Goal: Task Accomplishment & Management: Contribute content

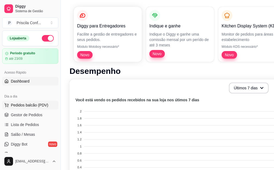
click at [19, 106] on span "Pedidos balcão (PDV)" at bounding box center [29, 104] width 37 height 5
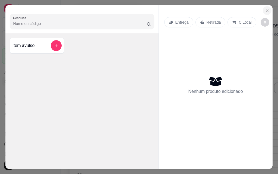
click at [266, 10] on icon "Close" at bounding box center [267, 11] width 2 height 2
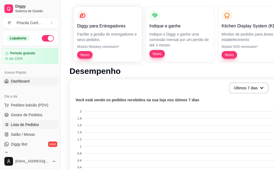
click at [25, 124] on span "Lista de Pedidos" at bounding box center [25, 124] width 28 height 5
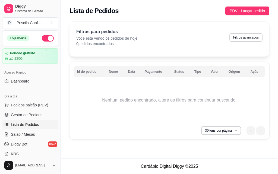
click at [25, 124] on span "Lista de Pedidos" at bounding box center [25, 124] width 28 height 5
click at [23, 113] on span "Gestor de Pedidos" at bounding box center [27, 114] width 32 height 5
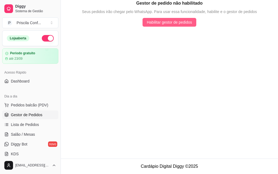
click at [165, 22] on span "Habilitar gestor de pedidos" at bounding box center [169, 22] width 45 height 6
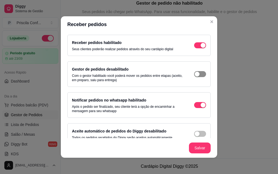
click at [197, 48] on span "button" at bounding box center [200, 45] width 12 height 6
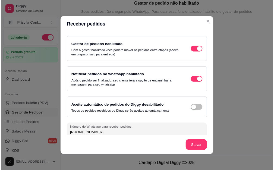
scroll to position [29, 0]
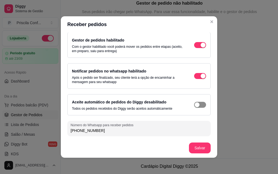
click at [201, 19] on div "button" at bounding box center [203, 16] width 5 height 5
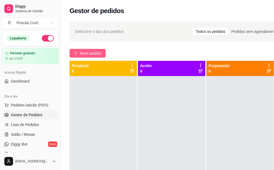
click at [93, 52] on span "Novo pedido" at bounding box center [90, 53] width 21 height 6
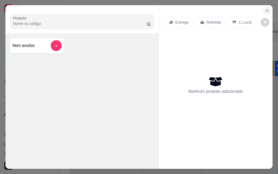
click at [265, 10] on icon "Close" at bounding box center [267, 10] width 4 height 4
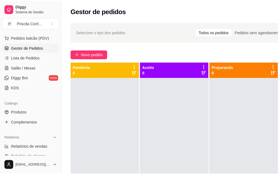
scroll to position [81, 0]
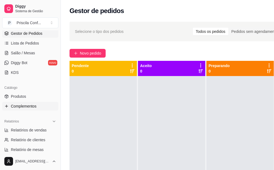
click at [20, 104] on span "Complementos" at bounding box center [24, 105] width 26 height 5
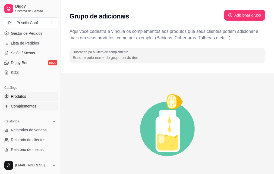
click at [19, 98] on span "Produtos" at bounding box center [18, 96] width 15 height 5
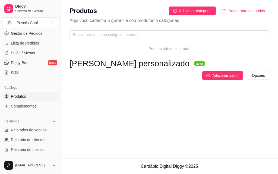
click at [118, 66] on h3 "[PERSON_NAME] personalizado" at bounding box center [130, 63] width 120 height 7
click at [222, 73] on span "Adicionar sabor" at bounding box center [225, 76] width 26 height 6
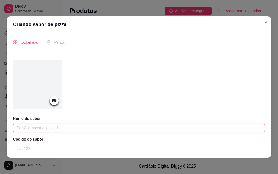
click at [41, 127] on input "text" at bounding box center [139, 128] width 252 height 9
type input "Ninho"
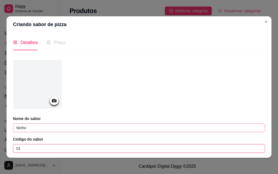
type input "01"
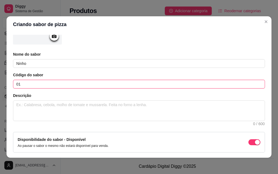
scroll to position [81, 0]
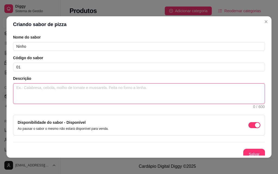
click at [37, 88] on textarea at bounding box center [139, 94] width 252 height 20
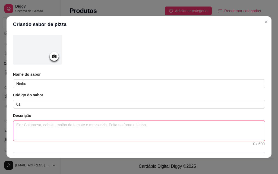
scroll to position [0, 0]
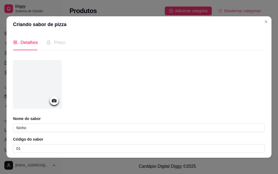
click at [56, 40] on span "Preço" at bounding box center [59, 42] width 11 height 5
click at [56, 45] on span "Preço" at bounding box center [59, 42] width 11 height 5
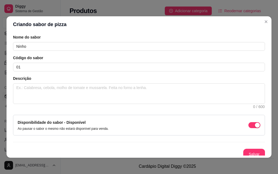
scroll to position [86, 0]
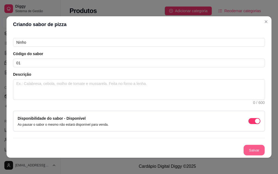
click at [250, 152] on button "Salvar" at bounding box center [254, 150] width 21 height 11
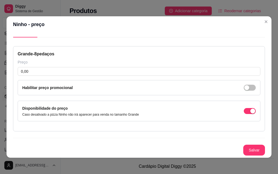
scroll to position [13, 0]
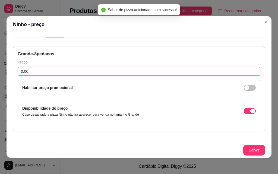
click at [49, 74] on input "0,00" at bounding box center [139, 71] width 243 height 9
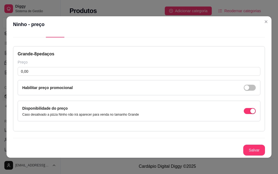
click at [43, 54] on div "Grande - 8 pedaços" at bounding box center [139, 54] width 243 height 7
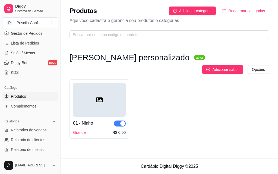
click at [131, 59] on h3 "[PERSON_NAME] personalizado" at bounding box center [130, 57] width 120 height 7
click at [93, 105] on div at bounding box center [99, 100] width 53 height 34
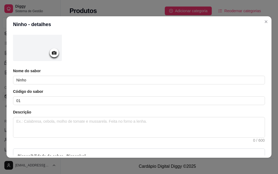
scroll to position [0, 0]
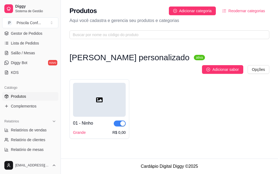
drag, startPoint x: 84, startPoint y: 110, endPoint x: 113, endPoint y: 122, distance: 31.2
click at [113, 130] on div "Grande R$ 0,00" at bounding box center [99, 132] width 53 height 5
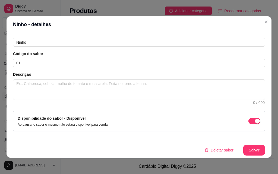
scroll to position [1, 0]
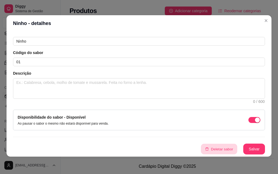
click at [217, 150] on button "Deletar sabor" at bounding box center [219, 149] width 36 height 11
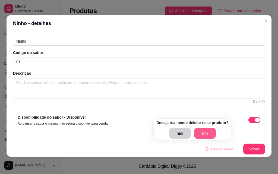
click at [202, 133] on button "sim" at bounding box center [205, 133] width 22 height 11
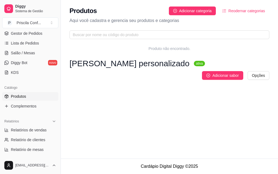
click at [18, 96] on span "Produtos" at bounding box center [18, 96] width 15 height 5
click at [13, 108] on span "Complementos" at bounding box center [24, 105] width 26 height 5
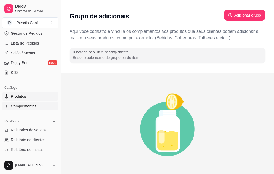
click at [17, 96] on span "Produtos" at bounding box center [18, 96] width 15 height 5
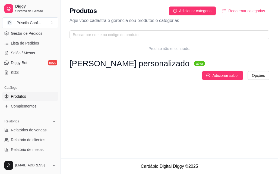
click at [17, 96] on span "Produtos" at bounding box center [18, 96] width 15 height 5
drag, startPoint x: 175, startPoint y: 62, endPoint x: 184, endPoint y: 84, distance: 23.8
click at [184, 84] on div "Produto não encontrado. Bolo Chantininho personalizado ativa Adicionar sabor Op…" at bounding box center [169, 69] width 217 height 55
click at [220, 73] on span "Adicionar sabor" at bounding box center [225, 76] width 26 height 6
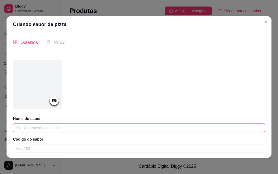
click at [41, 128] on input "text" at bounding box center [139, 128] width 252 height 9
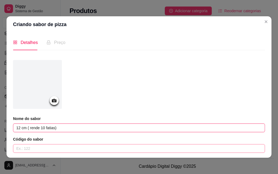
type input "12 cm ( rende 10 fatias)"
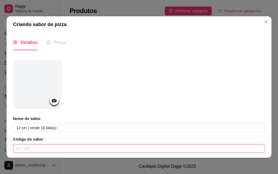
click at [37, 150] on input "text" at bounding box center [139, 148] width 252 height 9
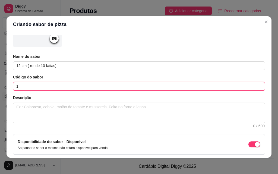
scroll to position [86, 0]
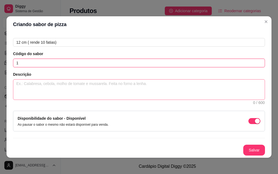
type input "1"
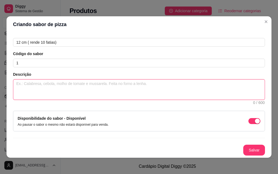
click at [108, 86] on textarea at bounding box center [139, 90] width 252 height 20
type textarea "2"
type textarea "2 c"
type textarea "2 ca"
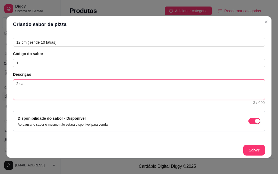
type textarea "2 cam"
type textarea "2 cama"
type textarea "2 camad"
type textarea "2 camada"
type textarea "2 camadas"
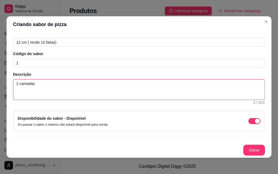
type textarea "2 camadas"
type textarea "2 camadas d"
type textarea "2 camadas de"
type textarea "2 camadas de r"
type textarea "2 camadas de re"
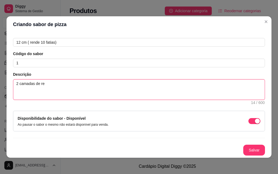
type textarea "2 camadas de rec"
type textarea "2 camadas de rech"
type textarea "2 camadas de reche"
type textarea "2 camadas de rechei"
type textarea "2 camadas de recheio"
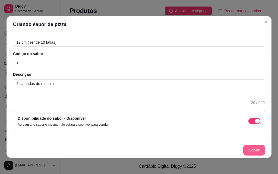
click at [247, 149] on button "Salvar" at bounding box center [254, 150] width 22 height 11
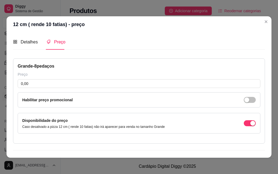
scroll to position [0, 0]
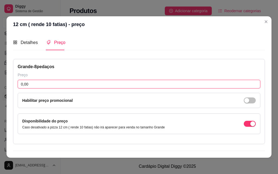
click at [54, 86] on input "0,00" at bounding box center [139, 84] width 243 height 9
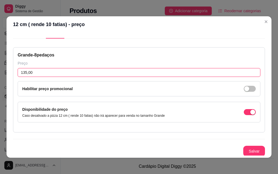
scroll to position [13, 0]
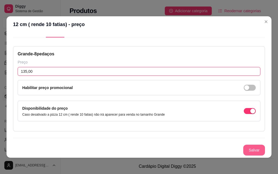
type input "135,00"
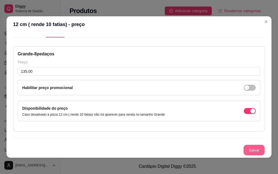
click at [247, 150] on button "Salvar" at bounding box center [254, 150] width 21 height 11
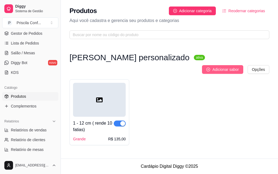
click at [228, 67] on span "Adicionar sabor" at bounding box center [225, 70] width 26 height 6
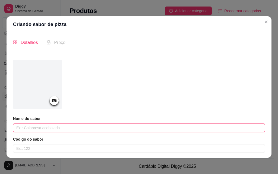
click at [28, 131] on input "text" at bounding box center [139, 128] width 252 height 9
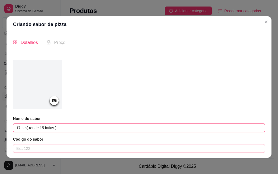
type input "17 cm( rende 15 fatias )"
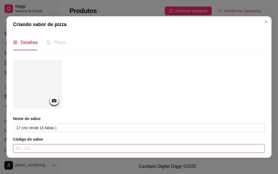
click at [28, 148] on input "text" at bounding box center [139, 148] width 252 height 9
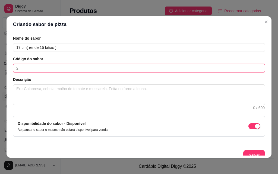
scroll to position [81, 0]
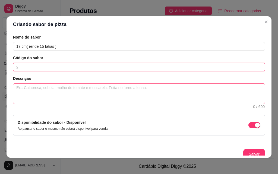
type input "2"
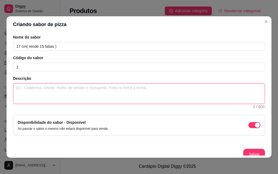
click at [112, 93] on textarea at bounding box center [139, 94] width 252 height 20
type textarea "2"
type textarea "2 c"
type textarea "2 ca"
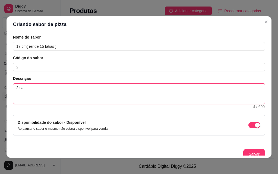
type textarea "2 cam"
type textarea "2 cama"
type textarea "2 camas"
type textarea "2 cama"
type textarea "2 camad"
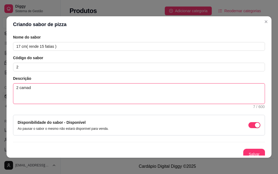
type textarea "2 camada"
type textarea "2 camadas"
type textarea "2 camadas d"
type textarea "2 camadas de"
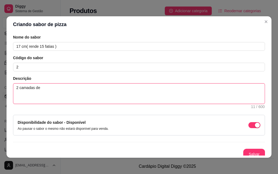
type textarea "2 camadas de"
type textarea "2 camadas de r"
type textarea "2 camadas de rec"
type textarea "2 camadas de rech"
type textarea "2 camadas de reche"
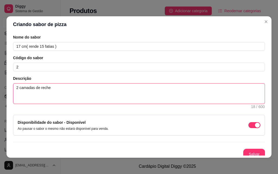
type textarea "2 camadas de rechei"
type textarea "2 camadas de recheio"
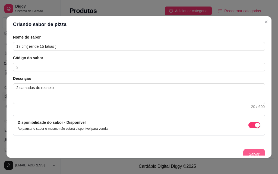
click at [252, 150] on button "Salvar" at bounding box center [254, 154] width 22 height 11
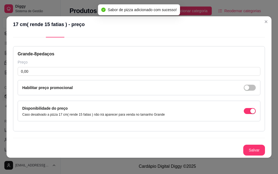
scroll to position [13, 0]
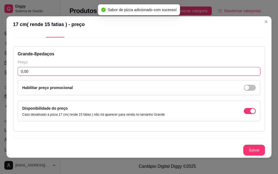
click at [43, 74] on input "0,00" at bounding box center [139, 71] width 243 height 9
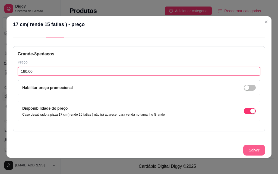
type input "180,00"
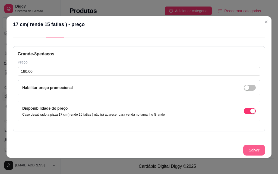
click at [243, 150] on button "Salvar" at bounding box center [254, 150] width 22 height 11
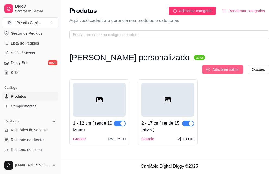
click at [225, 67] on span "Adicionar sabor" at bounding box center [225, 70] width 26 height 6
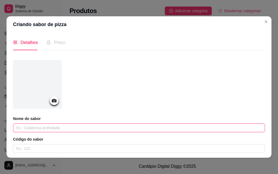
click at [26, 130] on input "text" at bounding box center [139, 128] width 252 height 9
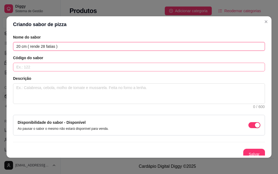
type input "20 cm ( rende 28 fatias )"
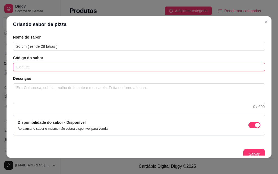
click at [48, 67] on input "text" at bounding box center [139, 67] width 252 height 9
type input "3"
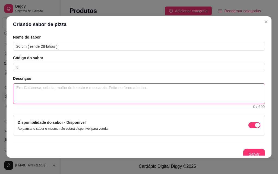
click at [50, 90] on textarea at bounding box center [139, 94] width 252 height 20
type textarea "du"
type textarea "dua"
type textarea "duas"
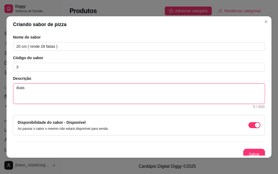
type textarea "duas c"
type textarea "duas ca"
type textarea "duas cam"
type textarea "duas cama"
type textarea "duas camas"
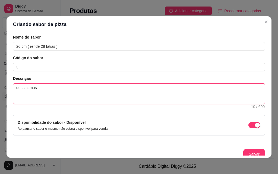
type textarea "duas camas"
type textarea "duas cama"
type textarea "duas camad"
type textarea "duas camada"
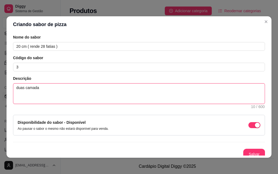
type textarea "duas camadas"
type textarea "duas camadas d"
type textarea "duas camadas de"
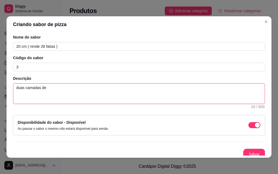
type textarea "duas camadas de r"
type textarea "duas camadas de re"
type textarea "duas camadas de rec"
type textarea "duas camadas de rech"
type textarea "duas camadas de reche"
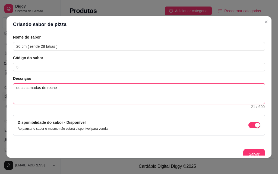
type textarea "duas camadas de rechei"
type textarea "duas camadas de recheio"
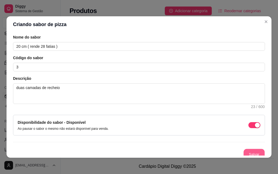
click at [248, 152] on button "Salvar" at bounding box center [254, 154] width 21 height 11
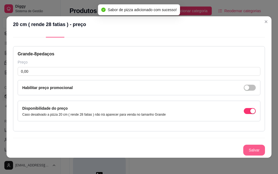
scroll to position [13, 0]
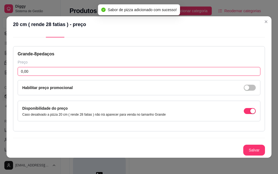
click at [45, 71] on input "0,00" at bounding box center [139, 71] width 243 height 9
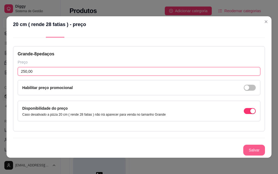
type input "250,00"
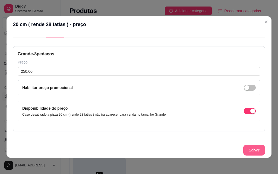
click at [243, 151] on button "Salvar" at bounding box center [254, 150] width 22 height 11
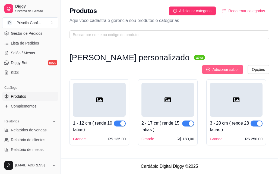
click at [222, 67] on span "Adicionar sabor" at bounding box center [225, 70] width 26 height 6
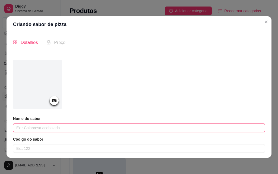
click at [32, 129] on input "text" at bounding box center [139, 128] width 252 height 9
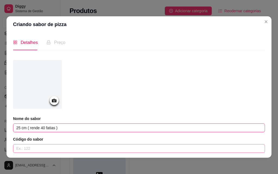
type input "25 cm ( rende 40 fatias )"
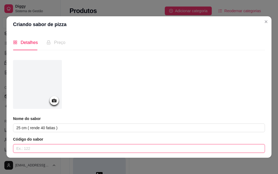
click at [39, 147] on input "text" at bounding box center [139, 148] width 252 height 9
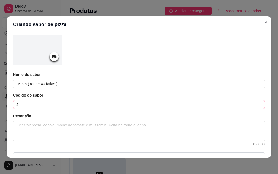
scroll to position [54, 0]
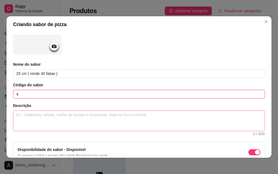
type input "4"
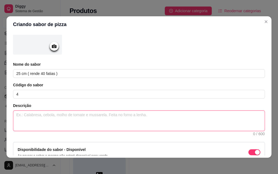
click at [99, 115] on textarea at bounding box center [139, 121] width 252 height 20
type textarea "du"
type textarea "dua"
type textarea "duas"
type textarea "duas c"
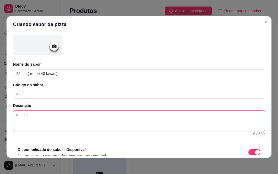
type textarea "duas ca"
type textarea "duas cam"
type textarea "duas cama"
type textarea "duas camad"
type textarea "duas camadas"
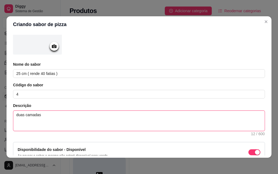
type textarea "duas camadas"
type textarea "duas camadas d"
type textarea "duas camadas de"
type textarea "duas camadas de r"
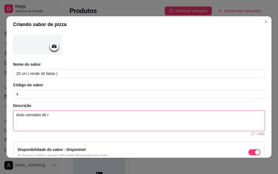
type textarea "duas camadas de re"
type textarea "duas camadas de rec"
type textarea "duas camadas de rech"
type textarea "duas camadas de reche"
type textarea "duas camadas de rechei"
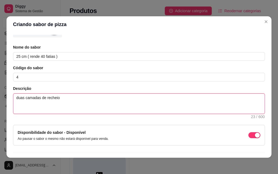
scroll to position [86, 0]
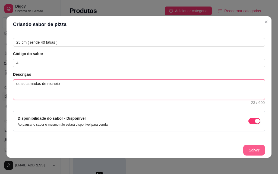
type textarea "duas camadas de recheio"
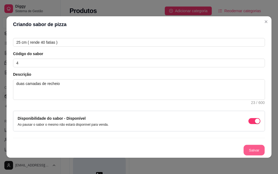
click at [251, 148] on button "Salvar" at bounding box center [254, 150] width 21 height 11
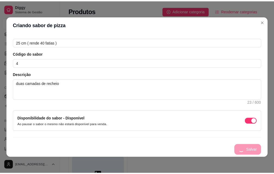
scroll to position [13, 0]
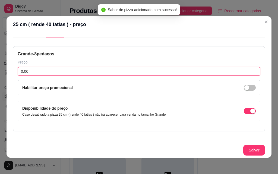
click at [58, 70] on input "0,00" at bounding box center [139, 71] width 243 height 9
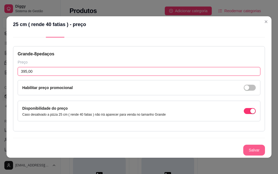
type input "395,00"
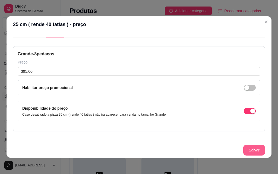
click at [243, 149] on button "Salvar" at bounding box center [254, 150] width 22 height 11
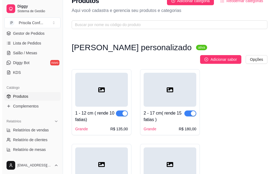
scroll to position [0, 0]
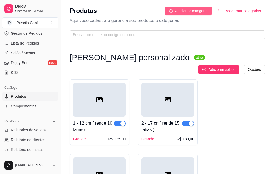
click at [190, 8] on span "Adicionar categoria" at bounding box center [191, 11] width 33 height 6
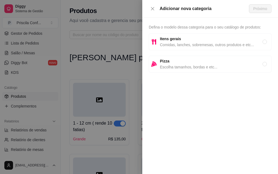
click at [116, 44] on div at bounding box center [139, 87] width 278 height 174
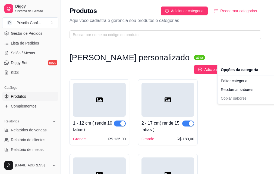
click at [257, 62] on html "Diggy Sistema de Gestão P Priscila Conf ... Loja aberta Período gratuito até 23…" at bounding box center [137, 87] width 274 height 174
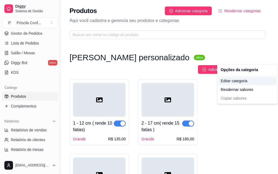
click at [235, 83] on div "Editar categoria" at bounding box center [248, 81] width 58 height 9
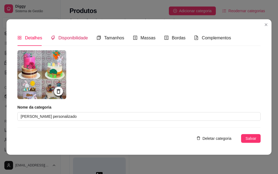
click at [74, 38] on span "Disponibilidade" at bounding box center [73, 38] width 30 height 5
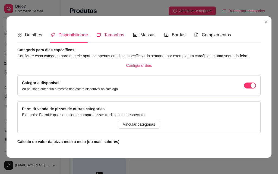
click at [108, 38] on div "Tamanhos" at bounding box center [111, 35] width 28 height 7
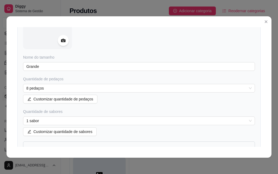
scroll to position [32, 0]
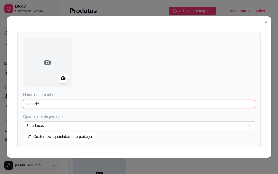
click at [46, 103] on input "Grande" at bounding box center [139, 104] width 232 height 9
drag, startPoint x: 69, startPoint y: 106, endPoint x: 37, endPoint y: 102, distance: 32.0
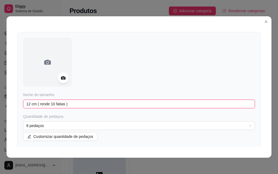
click at [37, 102] on input "12 cm ( rende 10 fatias )" at bounding box center [139, 104] width 232 height 9
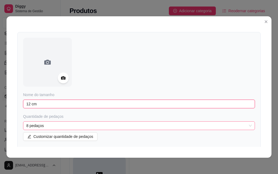
click at [39, 127] on span "8 pedaços" at bounding box center [138, 126] width 225 height 8
type input "12 cm"
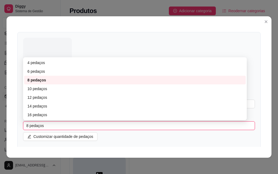
click at [39, 127] on span "8 pedaços" at bounding box center [138, 126] width 225 height 8
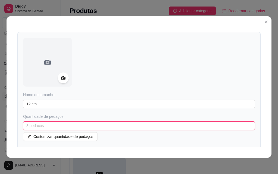
click at [39, 126] on span "8 pedaços" at bounding box center [138, 126] width 225 height 8
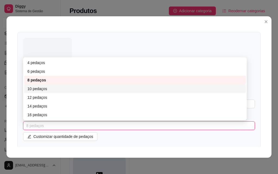
click at [40, 89] on div "10 pedaços" at bounding box center [134, 89] width 215 height 6
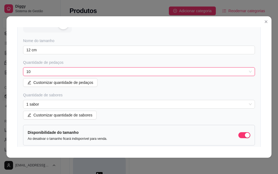
scroll to position [87, 0]
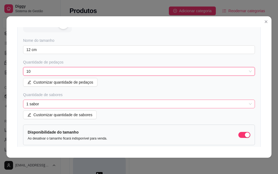
click at [41, 103] on span "1 sabor" at bounding box center [138, 104] width 225 height 8
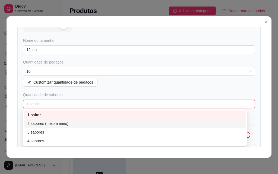
click at [37, 124] on div "2 sabores (meio a meio)" at bounding box center [134, 124] width 215 height 6
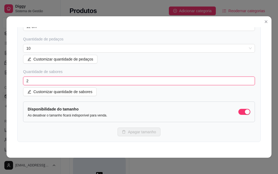
scroll to position [114, 0]
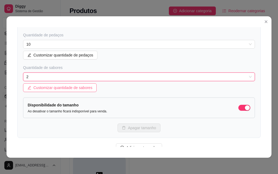
click at [46, 87] on span "Customizar quantidade de sabores" at bounding box center [62, 88] width 59 height 6
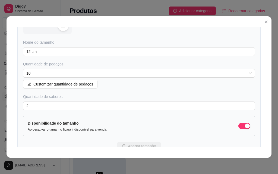
scroll to position [87, 0]
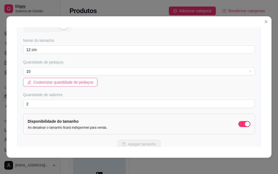
click at [54, 82] on span "Customizar quantidade de pedaços" at bounding box center [63, 82] width 60 height 6
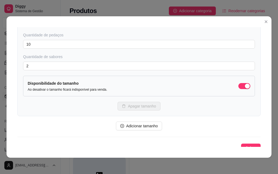
scroll to position [119, 0]
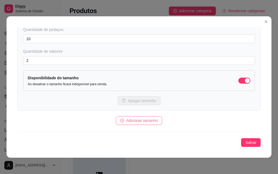
click at [130, 122] on span "Adicionar tamanho" at bounding box center [142, 121] width 32 height 6
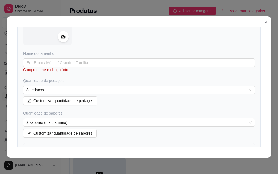
scroll to position [255, 0]
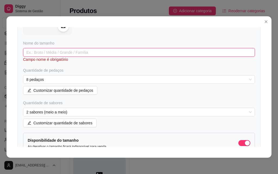
click at [48, 56] on input "text" at bounding box center [139, 52] width 232 height 9
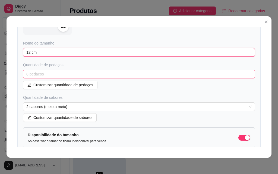
click at [51, 71] on span "8 pedaços" at bounding box center [138, 74] width 225 height 8
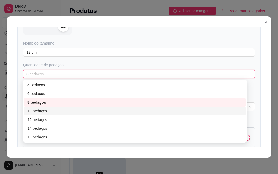
click at [38, 109] on div "10 pedaços" at bounding box center [134, 111] width 215 height 6
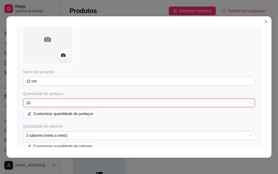
scroll to position [228, 0]
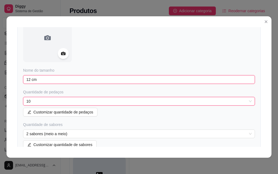
click at [55, 82] on input "12 cm" at bounding box center [139, 79] width 232 height 9
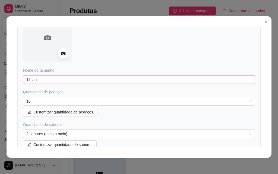
click at [55, 82] on input "12 cm" at bounding box center [139, 79] width 232 height 9
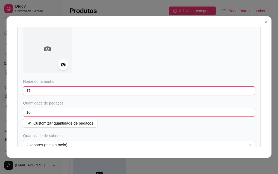
scroll to position [217, 0]
click at [43, 114] on span "10" at bounding box center [138, 112] width 225 height 8
type input "17 cm"
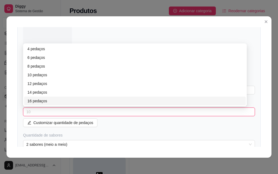
click at [36, 99] on div "16 pedaços" at bounding box center [134, 101] width 215 height 6
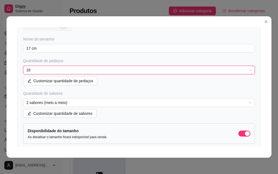
scroll to position [272, 0]
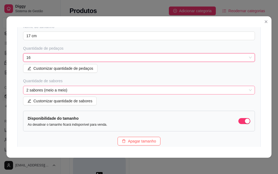
click at [54, 89] on span "2 sabores (meio a meio)" at bounding box center [138, 90] width 225 height 8
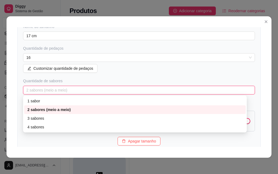
click at [54, 89] on span "2 sabores (meio a meio)" at bounding box center [138, 90] width 225 height 8
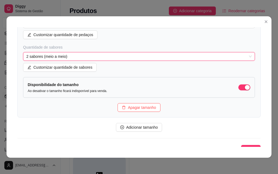
scroll to position [312, 0]
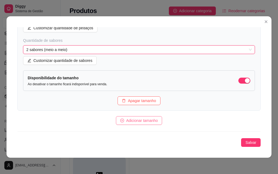
click at [140, 119] on span "Adicionar tamanho" at bounding box center [142, 121] width 32 height 6
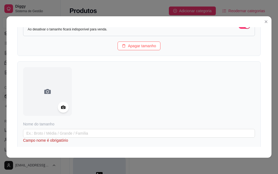
scroll to position [394, 0]
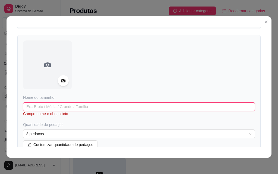
click at [52, 106] on input "text" at bounding box center [139, 106] width 232 height 9
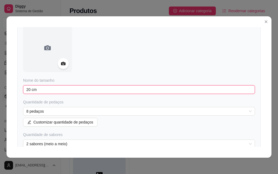
scroll to position [421, 0]
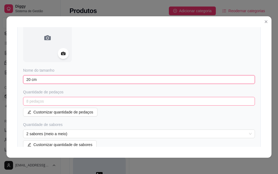
click at [51, 103] on span "8 pedaços" at bounding box center [138, 101] width 225 height 8
type input "20 cm"
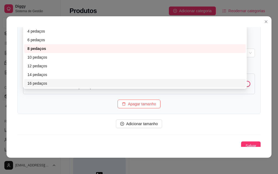
scroll to position [502, 0]
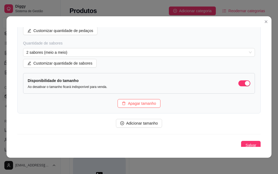
click at [56, 104] on div "Apagar tamanho" at bounding box center [139, 103] width 232 height 9
click at [52, 64] on span "Customizar quantidade de sabores" at bounding box center [62, 63] width 59 height 6
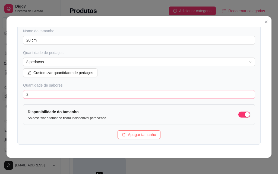
scroll to position [440, 0]
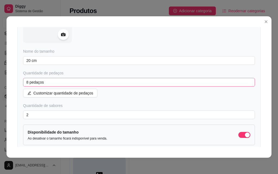
click at [49, 82] on span "8 pedaços" at bounding box center [138, 82] width 225 height 8
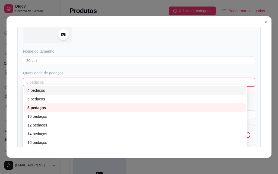
click at [48, 91] on div "4 pedaços" at bounding box center [134, 90] width 215 height 6
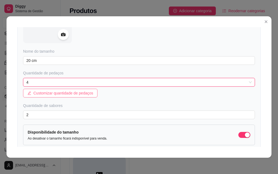
click at [49, 92] on span "Customizar quantidade de pedaços" at bounding box center [63, 93] width 60 height 6
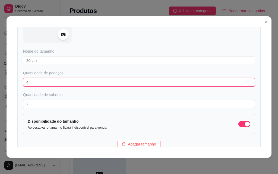
click at [49, 83] on input "4" at bounding box center [139, 82] width 232 height 9
type input "28"
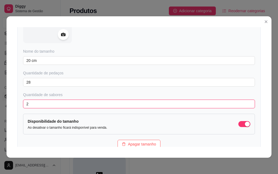
click at [47, 102] on input "2" at bounding box center [139, 104] width 232 height 9
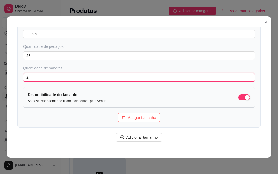
scroll to position [483, 0]
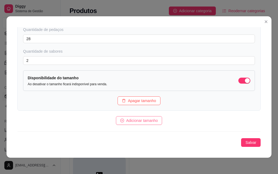
click at [121, 118] on button "Adicionar tamanho" at bounding box center [139, 120] width 46 height 9
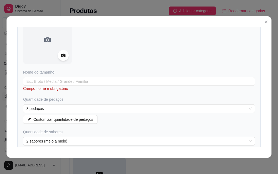
scroll to position [592, 0]
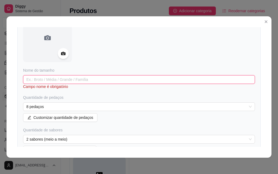
click at [55, 80] on input "text" at bounding box center [139, 79] width 232 height 9
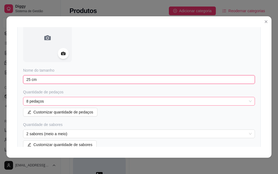
click at [58, 102] on span "8 pedaços" at bounding box center [138, 101] width 225 height 8
type input "25 cm"
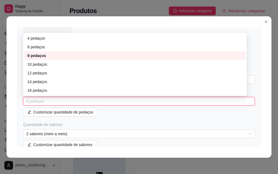
click at [57, 102] on span "8 pedaços" at bounding box center [138, 101] width 225 height 8
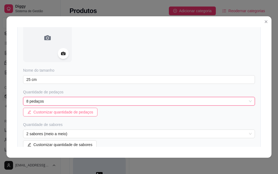
click at [58, 111] on span "Customizar quantidade de pedaços" at bounding box center [63, 112] width 60 height 6
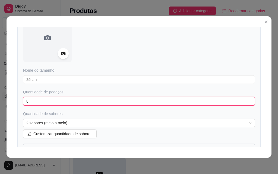
click at [57, 102] on input "8" at bounding box center [139, 101] width 232 height 9
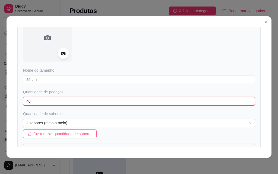
type input "40"
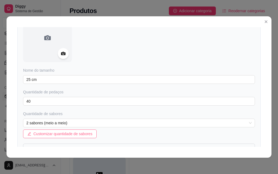
click at [63, 133] on span "Customizar quantidade de sabores" at bounding box center [62, 134] width 59 height 6
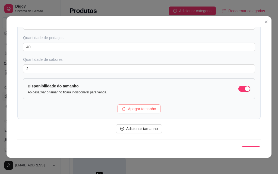
scroll to position [654, 0]
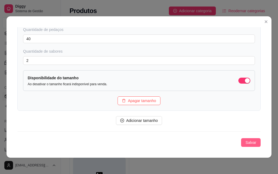
click at [246, 142] on span "Salvar" at bounding box center [251, 143] width 11 height 6
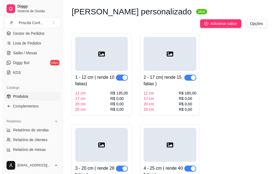
scroll to position [81, 0]
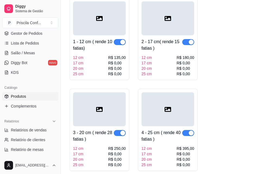
click at [110, 146] on div "R$ 250,00" at bounding box center [117, 148] width 18 height 5
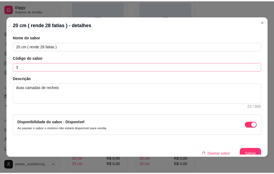
scroll to position [86, 0]
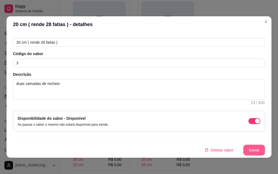
click at [251, 152] on button "Salvar" at bounding box center [254, 150] width 22 height 11
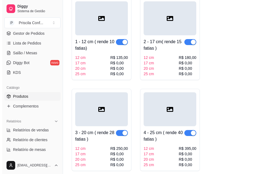
scroll to position [95, 0]
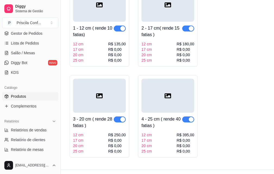
click at [97, 132] on div "12 cm 17 cm 20 cm 25 cm R$ 250,00 R$ 0,00 R$ 0,00 R$ 0,00" at bounding box center [99, 143] width 53 height 22
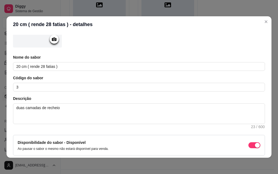
scroll to position [0, 0]
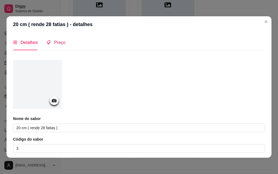
click at [56, 43] on span "Preço" at bounding box center [59, 42] width 11 height 5
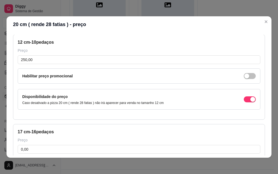
scroll to position [27, 0]
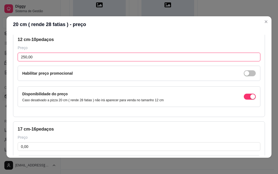
click at [45, 58] on input "250,00" at bounding box center [139, 57] width 243 height 9
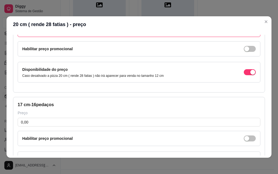
scroll to position [54, 0]
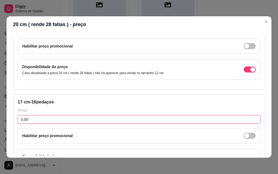
click at [50, 117] on input "0,00" at bounding box center [139, 119] width 243 height 9
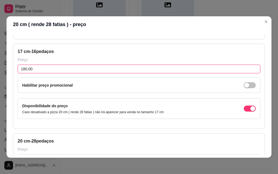
scroll to position [136, 0]
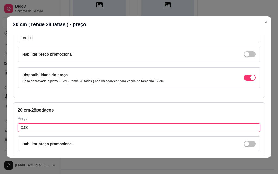
click at [41, 125] on input "0,00" at bounding box center [139, 127] width 243 height 9
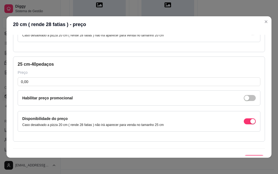
scroll to position [272, 0]
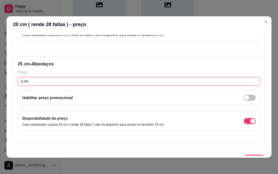
click at [40, 85] on input "0,00" at bounding box center [139, 81] width 243 height 9
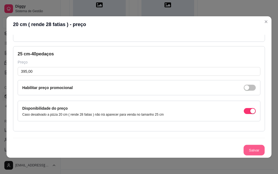
click at [247, 150] on button "Salvar" at bounding box center [254, 150] width 21 height 11
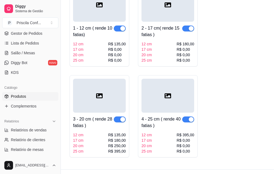
click at [105, 30] on div "1 - 12 cm ( rende 10 fatias) 12 cm 17 cm 20 cm 25 cm R$ 135,00 R$ 0,00 R$ 0,00 …" at bounding box center [99, 42] width 53 height 41
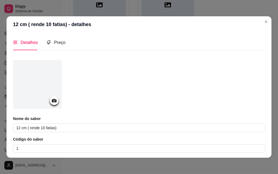
scroll to position [86, 0]
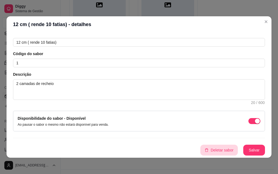
click at [215, 148] on button "Deletar sabor" at bounding box center [218, 150] width 37 height 11
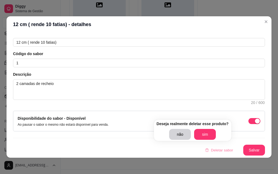
click at [205, 133] on button "sim" at bounding box center [205, 134] width 22 height 11
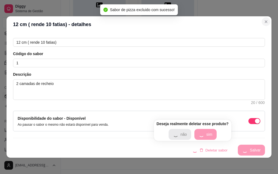
click at [262, 19] on button "Close" at bounding box center [266, 21] width 9 height 9
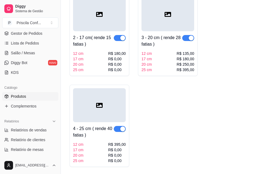
click at [111, 100] on div at bounding box center [99, 105] width 53 height 34
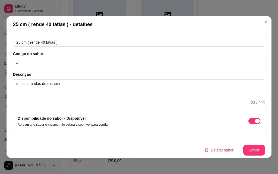
scroll to position [1, 0]
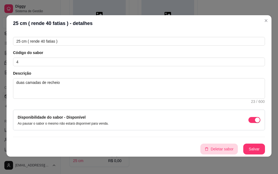
click at [212, 150] on button "Deletar sabor" at bounding box center [218, 149] width 37 height 11
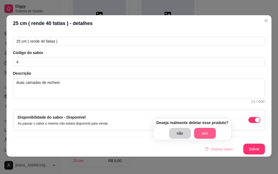
click at [200, 132] on button "sim" at bounding box center [205, 133] width 22 height 11
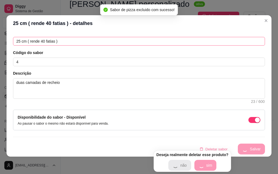
scroll to position [54, 0]
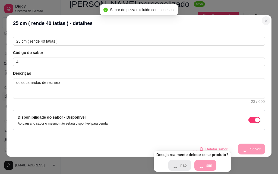
click at [264, 19] on icon "Close" at bounding box center [266, 20] width 4 height 4
click at [265, 20] on icon "Close" at bounding box center [266, 21] width 2 height 2
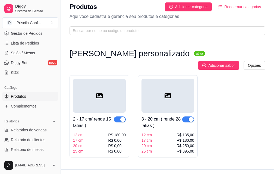
click at [93, 113] on div "2 - 17 cm( rende 15 fatias ) 12 cm 17 cm 20 cm 25 cm R$ 180,00 R$ 0,00 R$ 0,00 …" at bounding box center [99, 133] width 53 height 41
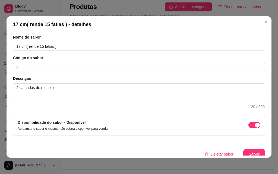
scroll to position [86, 0]
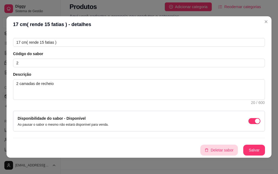
click at [212, 149] on button "Deletar sabor" at bounding box center [218, 150] width 37 height 11
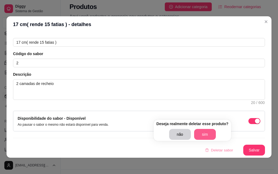
click at [205, 130] on button "sim" at bounding box center [205, 134] width 22 height 11
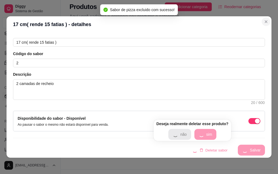
click at [264, 21] on icon "Close" at bounding box center [266, 22] width 4 height 4
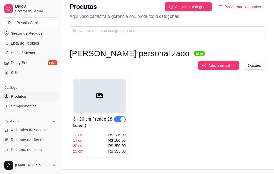
click at [263, 22] on div "Produtos Adicionar categoria Reodernar categorias Aqui você cadastra e gerencia…" at bounding box center [167, 17] width 213 height 42
click at [101, 93] on icon at bounding box center [99, 96] width 7 height 7
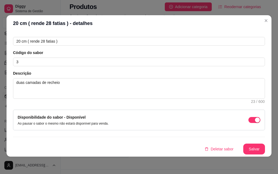
scroll to position [0, 0]
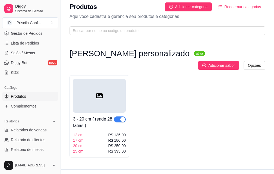
click at [107, 83] on div at bounding box center [99, 96] width 53 height 34
click at [111, 84] on div at bounding box center [99, 96] width 53 height 34
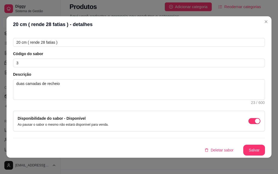
scroll to position [1, 0]
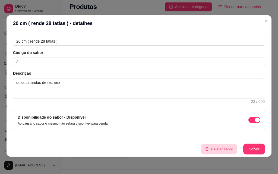
click at [207, 150] on button "Deletar sabor" at bounding box center [219, 149] width 36 height 11
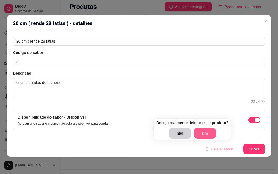
click at [207, 133] on button "sim" at bounding box center [205, 133] width 22 height 11
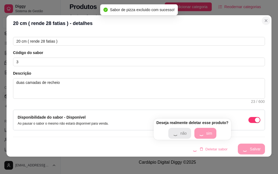
click at [264, 20] on icon "Close" at bounding box center [266, 20] width 4 height 4
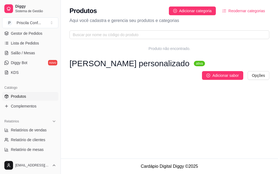
scroll to position [0, 0]
click at [261, 65] on html "Diggy Sistema de Gestão P Priscila Conf ... Loja aberta Período gratuito até 23…" at bounding box center [139, 87] width 278 height 174
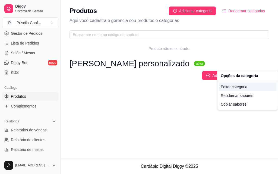
click at [229, 87] on div "Editar categoria" at bounding box center [248, 87] width 58 height 9
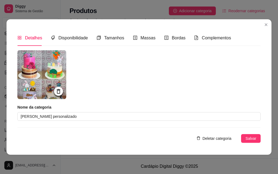
click at [209, 140] on span "Deletar categoria" at bounding box center [217, 139] width 29 height 6
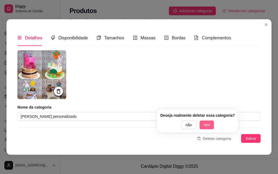
click at [211, 128] on button "sim" at bounding box center [207, 125] width 15 height 9
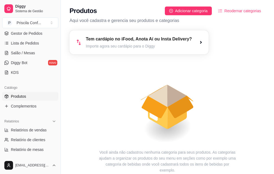
click at [143, 40] on article "Tem cardápio no iFood, Anota Aí ou Insta Delivery?" at bounding box center [139, 39] width 106 height 7
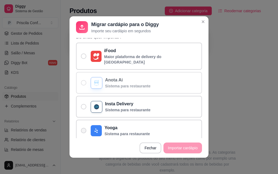
scroll to position [1, 0]
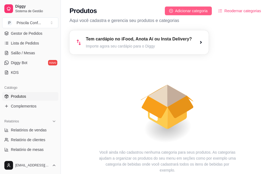
click at [197, 7] on button "Adicionar categoria" at bounding box center [188, 11] width 47 height 9
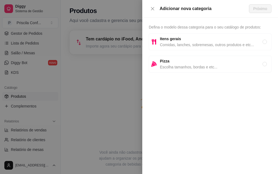
click at [179, 43] on span "Comidas, lanches, sobremesas, outros produtos e etc..." at bounding box center [211, 45] width 103 height 6
click at [252, 8] on button "Próximo" at bounding box center [260, 8] width 23 height 9
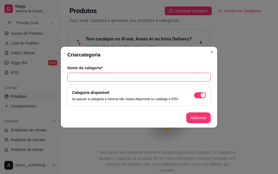
click at [111, 77] on input "text" at bounding box center [138, 77] width 143 height 9
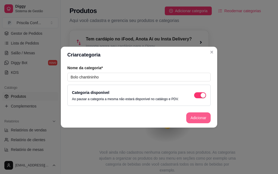
click at [191, 115] on button "Adicionar" at bounding box center [198, 117] width 24 height 11
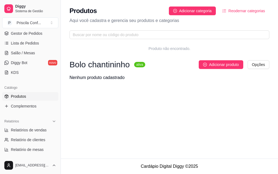
click at [113, 76] on div "Nenhum produto cadastrado" at bounding box center [97, 77] width 55 height 7
click at [213, 66] on span "Adicionar produto" at bounding box center [224, 65] width 30 height 6
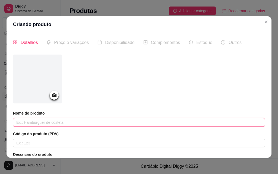
click at [51, 121] on input "text" at bounding box center [139, 122] width 252 height 9
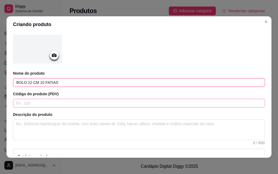
scroll to position [54, 0]
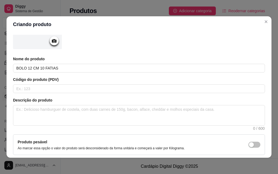
click at [67, 83] on div "Código do produto (PDV)" at bounding box center [139, 85] width 252 height 16
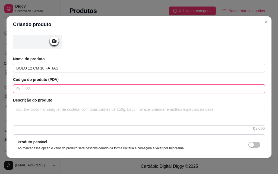
click at [66, 87] on input "text" at bounding box center [139, 88] width 252 height 9
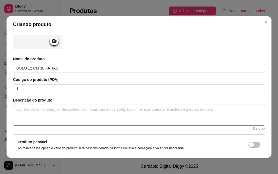
click at [67, 109] on textarea at bounding box center [139, 115] width 252 height 20
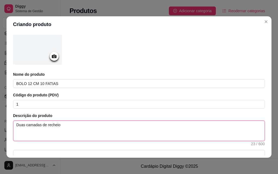
scroll to position [0, 0]
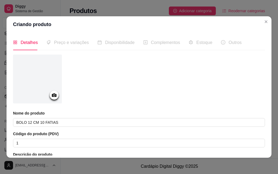
click at [74, 43] on span "Preço e variações" at bounding box center [71, 42] width 35 height 5
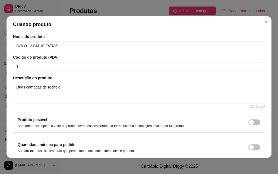
scroll to position [103, 0]
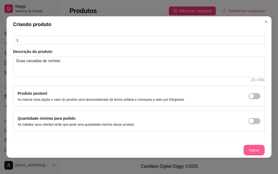
click at [248, 151] on button "Salvar" at bounding box center [254, 150] width 21 height 11
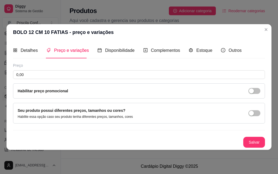
scroll to position [0, 0]
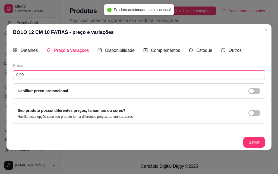
click at [77, 77] on input "0,00" at bounding box center [139, 74] width 252 height 9
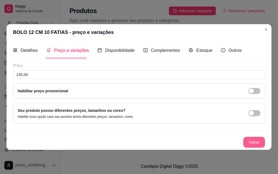
click at [261, 142] on button "Salvar" at bounding box center [254, 142] width 22 height 11
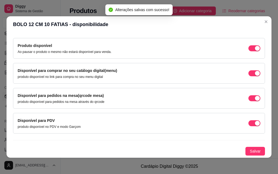
scroll to position [1, 0]
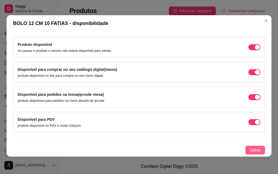
click at [250, 151] on span "Salvar" at bounding box center [255, 150] width 11 height 6
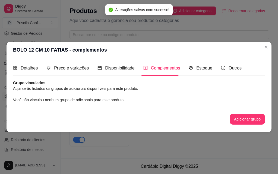
scroll to position [0, 0]
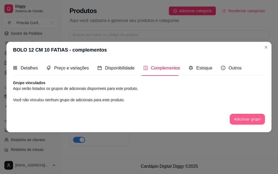
click at [249, 120] on button "Adicionar grupo" at bounding box center [247, 119] width 35 height 11
click at [196, 69] on span "Estoque" at bounding box center [204, 68] width 16 height 5
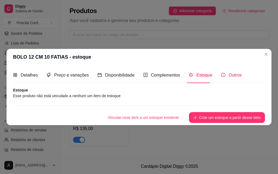
click at [229, 73] on span "Outros" at bounding box center [235, 75] width 13 height 5
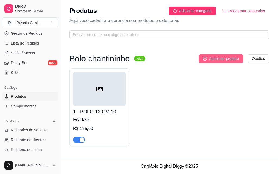
click at [229, 60] on span "Adicionar produto" at bounding box center [224, 59] width 30 height 6
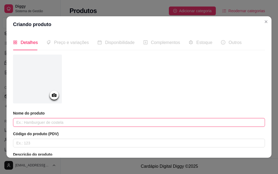
click at [68, 118] on input "text" at bounding box center [139, 122] width 252 height 9
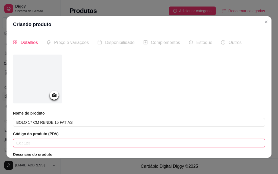
click at [53, 143] on input "text" at bounding box center [139, 143] width 252 height 9
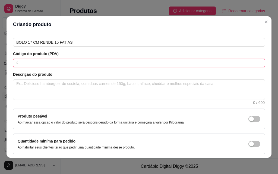
scroll to position [81, 0]
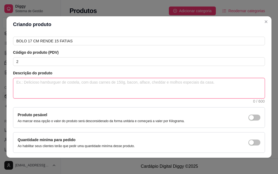
click at [65, 88] on textarea at bounding box center [139, 88] width 252 height 20
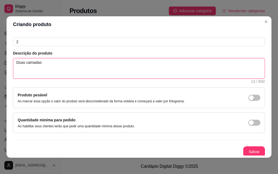
scroll to position [103, 0]
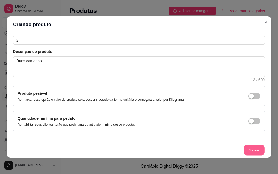
click at [254, 152] on button "Salvar" at bounding box center [254, 150] width 21 height 11
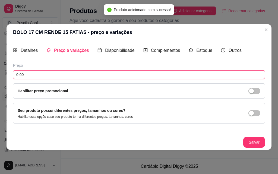
click at [63, 76] on input "0,00" at bounding box center [139, 74] width 252 height 9
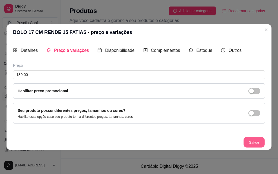
click at [260, 143] on button "Salvar" at bounding box center [254, 142] width 21 height 11
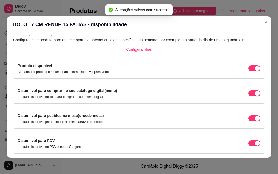
scroll to position [49, 0]
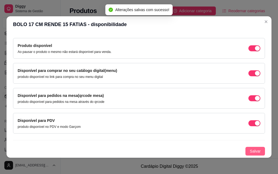
click at [250, 149] on span "Salvar" at bounding box center [255, 151] width 11 height 6
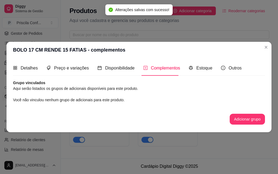
scroll to position [0, 0]
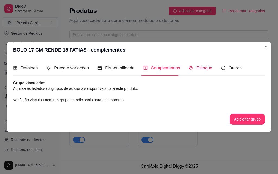
click at [202, 68] on span "Estoque" at bounding box center [204, 68] width 16 height 5
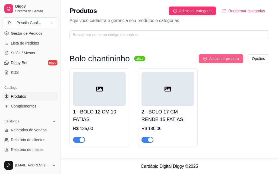
click at [224, 59] on span "Adicionar produto" at bounding box center [224, 59] width 30 height 6
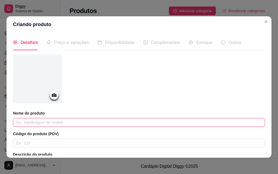
click at [25, 122] on input "text" at bounding box center [139, 122] width 252 height 9
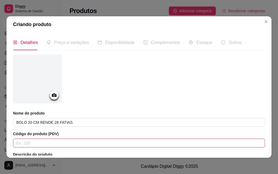
click at [31, 146] on input "text" at bounding box center [139, 143] width 252 height 9
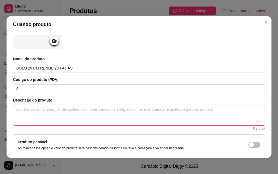
click at [47, 117] on textarea at bounding box center [139, 115] width 252 height 20
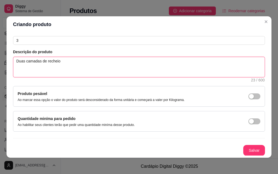
scroll to position [103, 0]
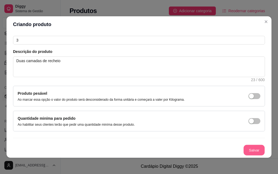
click at [244, 146] on button "Salvar" at bounding box center [254, 150] width 21 height 11
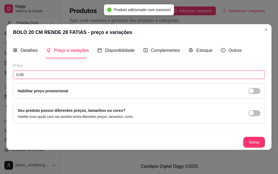
click at [147, 74] on input "0,00" at bounding box center [139, 74] width 252 height 9
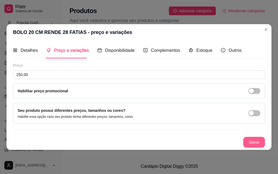
click at [250, 143] on button "Salvar" at bounding box center [254, 142] width 22 height 11
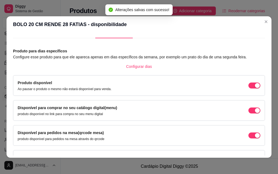
scroll to position [49, 0]
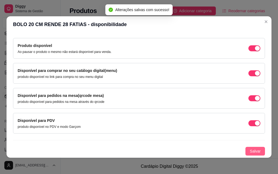
click at [250, 149] on span "Salvar" at bounding box center [255, 151] width 11 height 6
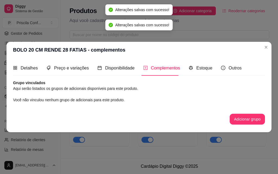
scroll to position [0, 0]
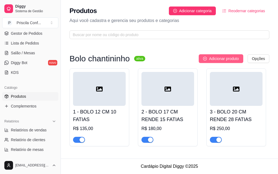
click at [225, 57] on span "Adicionar produto" at bounding box center [224, 59] width 30 height 6
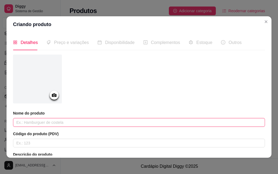
click at [43, 120] on input "text" at bounding box center [139, 122] width 252 height 9
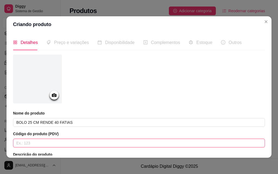
click at [40, 143] on input "text" at bounding box center [139, 143] width 252 height 9
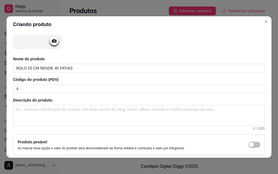
click at [48, 105] on div "Descrição do produto 0 / 600" at bounding box center [139, 114] width 252 height 33
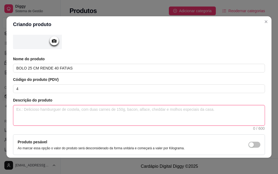
click at [46, 110] on textarea at bounding box center [139, 115] width 252 height 20
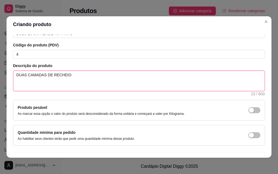
scroll to position [103, 0]
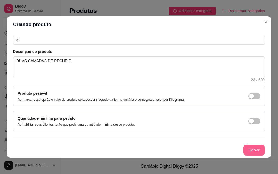
click at [254, 147] on button "Salvar" at bounding box center [254, 150] width 22 height 11
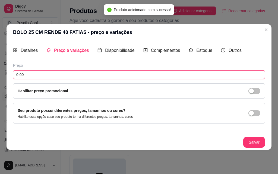
click at [72, 76] on input "0,00" at bounding box center [139, 74] width 252 height 9
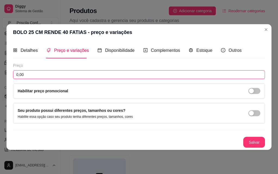
click at [72, 76] on input "0,00" at bounding box center [139, 74] width 252 height 9
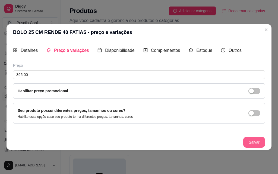
click at [252, 140] on button "Salvar" at bounding box center [254, 142] width 22 height 11
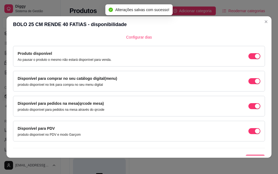
scroll to position [49, 0]
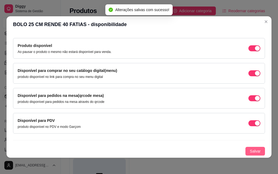
click at [250, 151] on span "Salvar" at bounding box center [255, 151] width 11 height 6
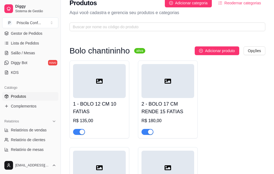
scroll to position [0, 0]
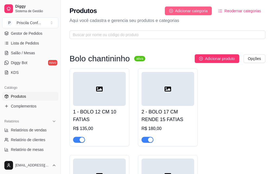
click at [193, 7] on button "Adicionar categoria" at bounding box center [188, 11] width 47 height 9
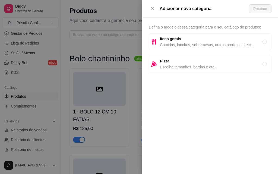
click at [171, 40] on strong "Itens gerais" at bounding box center [170, 39] width 21 height 4
click at [267, 9] on button "Próximo" at bounding box center [260, 8] width 23 height 9
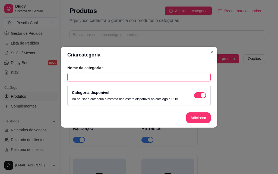
click at [84, 76] on input "text" at bounding box center [138, 77] width 143 height 9
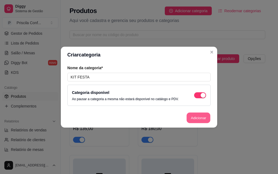
click at [194, 119] on button "Adicionar" at bounding box center [199, 117] width 24 height 11
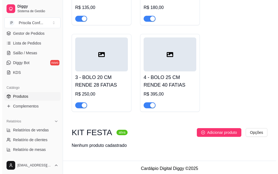
scroll to position [124, 0]
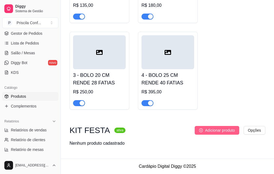
click at [225, 130] on span "Adicionar produto" at bounding box center [220, 130] width 30 height 6
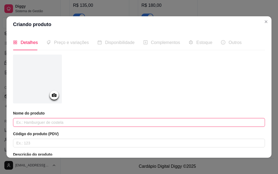
click at [36, 120] on input "text" at bounding box center [139, 122] width 252 height 9
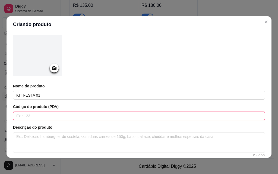
click at [38, 118] on input "text" at bounding box center [139, 116] width 252 height 9
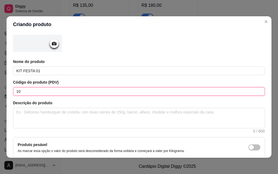
scroll to position [54, 0]
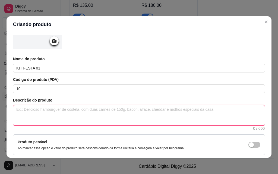
click at [45, 115] on textarea at bounding box center [139, 115] width 252 height 20
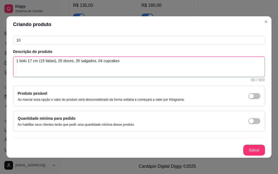
scroll to position [1, 0]
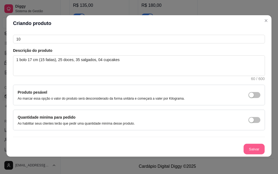
click at [244, 148] on button "Salvar" at bounding box center [254, 149] width 21 height 11
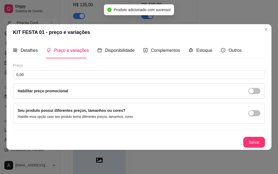
scroll to position [0, 0]
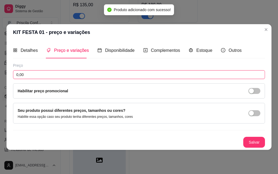
click at [115, 72] on input "0,00" at bounding box center [139, 74] width 252 height 9
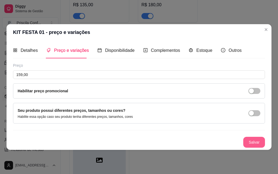
click at [252, 142] on button "Salvar" at bounding box center [254, 142] width 22 height 11
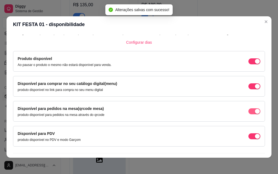
scroll to position [49, 0]
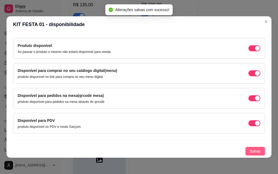
click at [250, 149] on span "Salvar" at bounding box center [255, 151] width 11 height 6
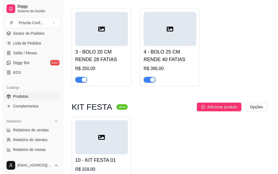
scroll to position [188, 0]
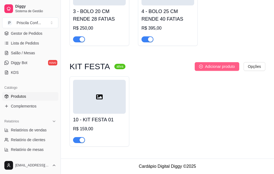
click at [226, 65] on span "Adicionar produto" at bounding box center [220, 67] width 30 height 6
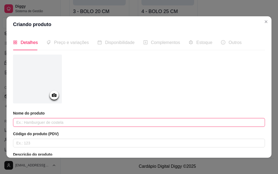
click at [51, 121] on input "text" at bounding box center [139, 122] width 252 height 9
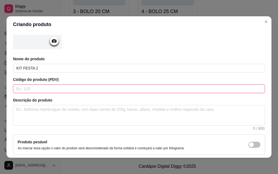
click at [64, 91] on input "text" at bounding box center [139, 88] width 252 height 9
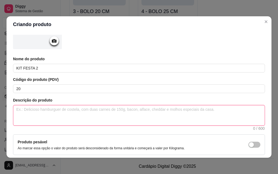
click at [60, 118] on textarea at bounding box center [139, 115] width 252 height 20
click at [34, 110] on textarea "1 BOLO 20CM(rende" at bounding box center [139, 115] width 252 height 20
click at [61, 109] on textarea "1 BOLO 17 CM(rende" at bounding box center [139, 115] width 252 height 20
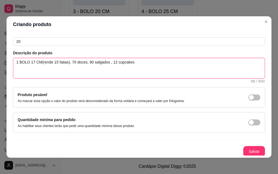
scroll to position [103, 0]
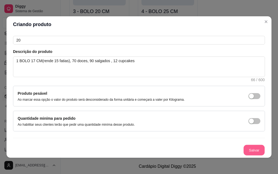
click at [244, 149] on button "Salvar" at bounding box center [254, 150] width 21 height 11
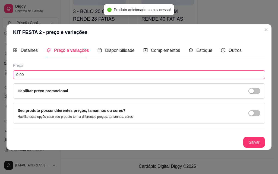
click at [60, 76] on input "0,00" at bounding box center [139, 74] width 252 height 9
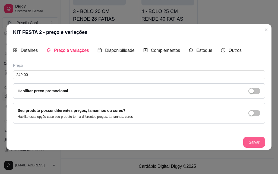
click at [256, 142] on button "Salvar" at bounding box center [254, 142] width 22 height 11
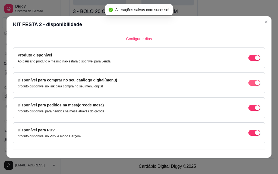
scroll to position [49, 0]
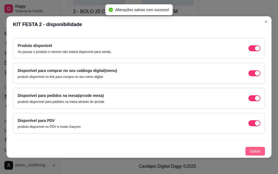
click at [250, 151] on span "Salvar" at bounding box center [255, 151] width 11 height 6
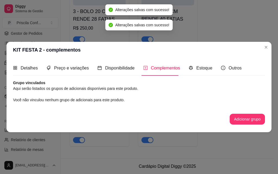
scroll to position [0, 0]
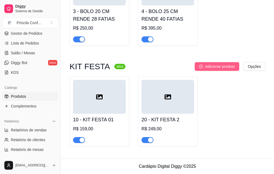
click at [220, 65] on span "Adicionar produto" at bounding box center [220, 67] width 30 height 6
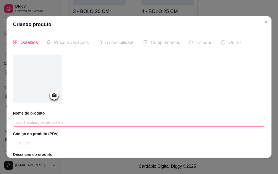
click at [41, 122] on input "text" at bounding box center [139, 122] width 252 height 9
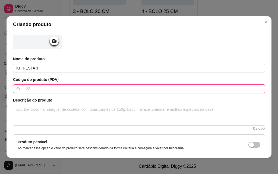
click at [52, 90] on input "text" at bounding box center [139, 88] width 252 height 9
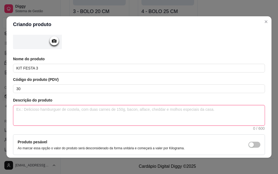
click at [41, 116] on textarea at bounding box center [139, 115] width 252 height 20
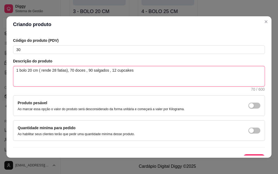
scroll to position [103, 0]
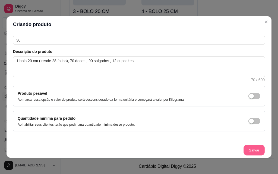
click at [250, 148] on button "Salvar" at bounding box center [254, 150] width 21 height 11
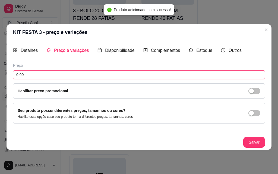
click at [42, 73] on input "0,00" at bounding box center [139, 74] width 252 height 9
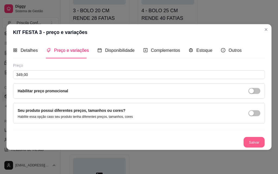
click at [257, 139] on button "Salvar" at bounding box center [254, 142] width 21 height 11
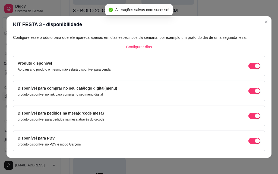
scroll to position [49, 0]
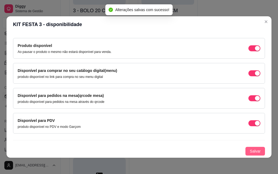
click at [250, 150] on span "Salvar" at bounding box center [255, 151] width 11 height 6
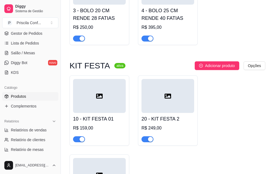
click at [159, 116] on h4 "20 - KIT FESTA 2" at bounding box center [168, 119] width 53 height 8
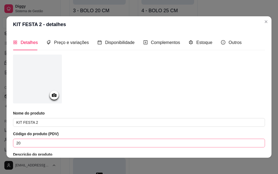
scroll to position [54, 0]
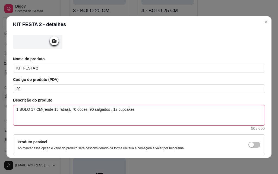
click at [74, 110] on textarea "1 BOLO 17 CM(rende 15 fatias), 70 doces, 90 salgados , 12 cupcakes" at bounding box center [139, 115] width 252 height 20
click at [90, 110] on textarea "1 BOLO 17 CM(rende 15 fatias), 40 doces, 90 salgados , 12 cupcakes" at bounding box center [139, 115] width 252 height 20
click at [113, 109] on textarea "1 BOLO 17 CM(rende 15 fatias), 40 doces, 80 salgados , 12 cupcakes" at bounding box center [139, 115] width 252 height 20
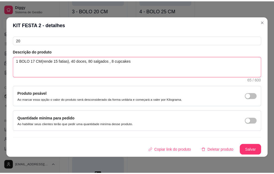
scroll to position [1, 0]
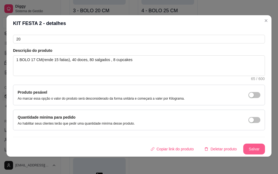
click at [243, 146] on button "Salvar" at bounding box center [254, 149] width 22 height 11
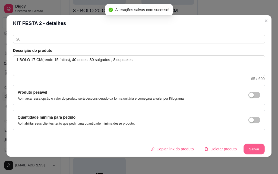
click at [244, 146] on button "Salvar" at bounding box center [254, 149] width 21 height 11
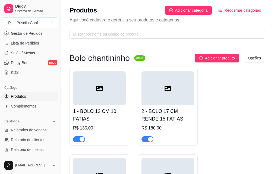
scroll to position [0, 0]
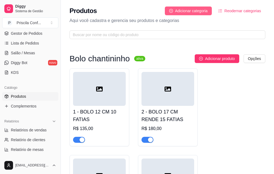
click at [194, 12] on span "Adicionar categoria" at bounding box center [191, 11] width 33 height 6
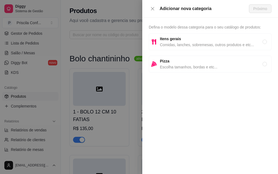
click at [172, 43] on span "Comidas, lanches, sobremesas, outros produtos e etc..." at bounding box center [211, 45] width 103 height 6
click at [257, 9] on span "Próximo" at bounding box center [260, 9] width 14 height 6
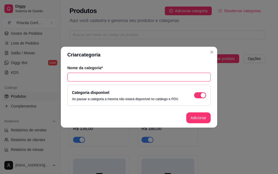
click at [102, 74] on input "text" at bounding box center [138, 77] width 143 height 9
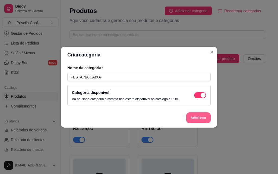
click at [208, 119] on button "Adicionar" at bounding box center [198, 117] width 24 height 11
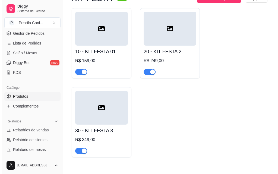
scroll to position [304, 0]
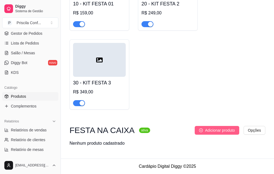
click at [222, 130] on span "Adicionar produto" at bounding box center [220, 130] width 30 height 6
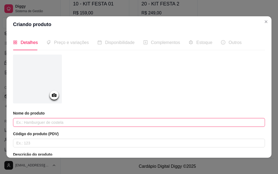
click at [42, 121] on input "text" at bounding box center [139, 122] width 252 height 9
click at [53, 121] on input "festa na caixa date" at bounding box center [139, 122] width 252 height 9
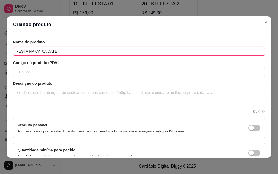
scroll to position [81, 0]
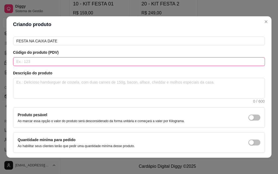
click at [70, 61] on input "text" at bounding box center [139, 61] width 252 height 9
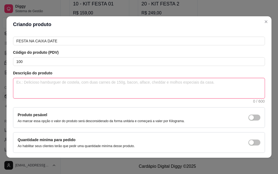
click at [69, 90] on textarea at bounding box center [139, 88] width 252 height 20
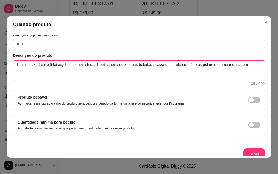
scroll to position [103, 0]
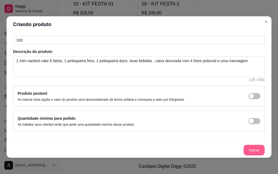
click at [244, 146] on button "Salvar" at bounding box center [254, 150] width 21 height 11
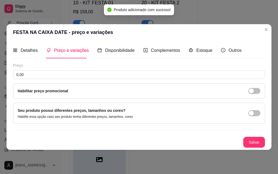
scroll to position [0, 0]
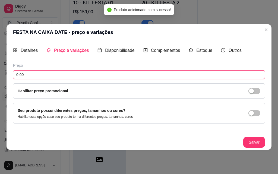
click at [101, 76] on input "0,00" at bounding box center [139, 74] width 252 height 9
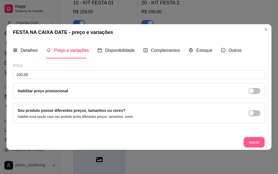
click at [254, 142] on button "Salvar" at bounding box center [254, 142] width 21 height 11
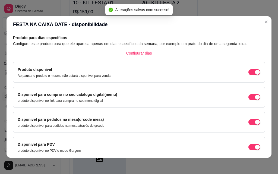
scroll to position [49, 0]
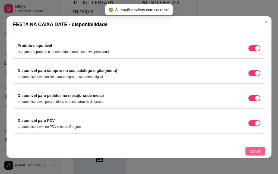
click at [246, 152] on button "Salvar" at bounding box center [256, 151] width 20 height 9
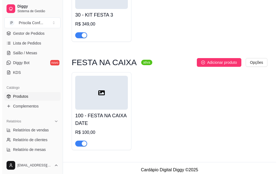
scroll to position [376, 0]
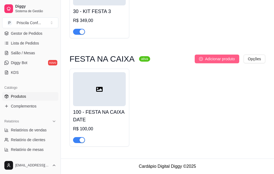
click at [219, 60] on span "Adicionar produto" at bounding box center [220, 59] width 30 height 6
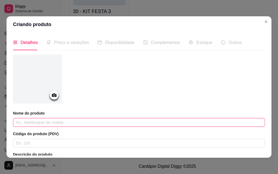
click at [41, 124] on input "text" at bounding box center [139, 122] width 252 height 9
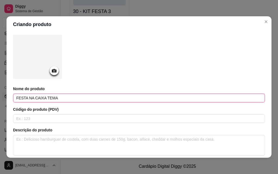
scroll to position [27, 0]
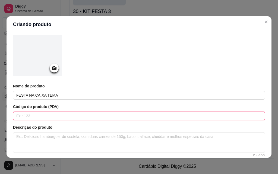
click at [48, 118] on input "text" at bounding box center [139, 116] width 252 height 9
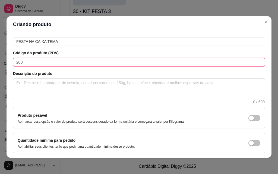
scroll to position [81, 0]
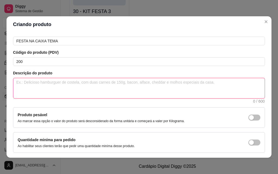
click at [49, 93] on textarea at bounding box center [139, 88] width 252 height 20
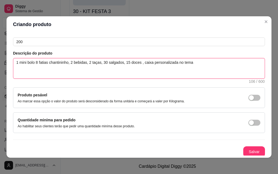
scroll to position [103, 0]
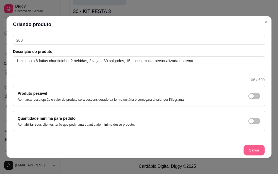
click at [250, 151] on button "Salvar" at bounding box center [254, 150] width 21 height 11
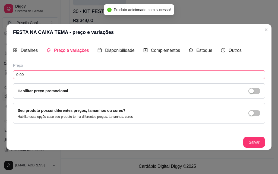
scroll to position [0, 0]
click at [48, 76] on input "0,00" at bounding box center [139, 74] width 252 height 9
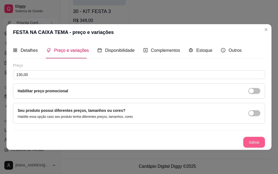
click at [257, 140] on button "Salvar" at bounding box center [254, 142] width 22 height 11
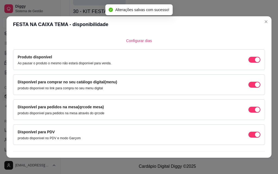
scroll to position [49, 0]
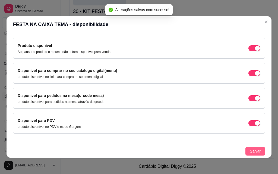
click at [250, 154] on span "Salvar" at bounding box center [255, 151] width 11 height 6
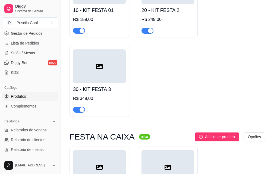
scroll to position [0, 0]
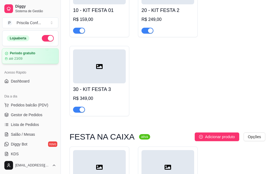
click at [18, 55] on article "Período gratuito" at bounding box center [23, 53] width 26 height 4
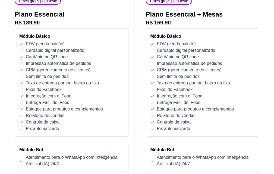
scroll to position [109, 0]
